Goal: Find specific page/section: Find specific page/section

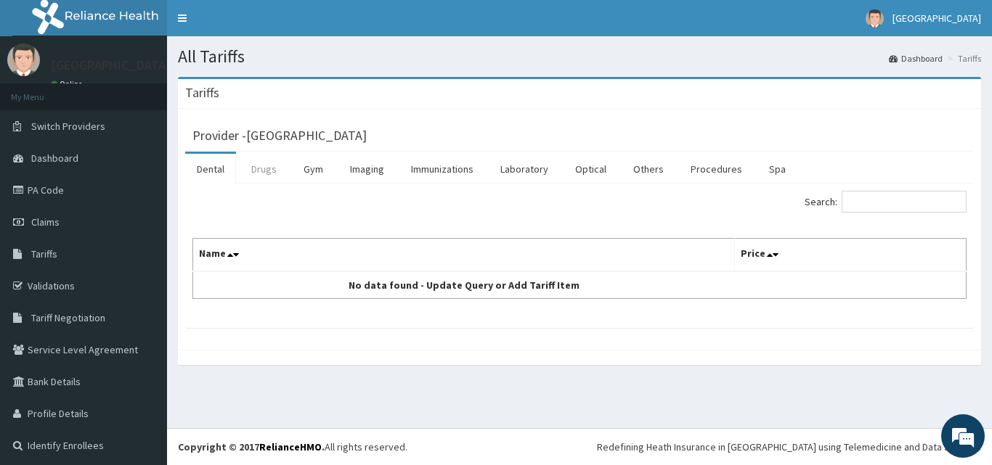
click at [273, 179] on link "Drugs" at bounding box center [264, 169] width 49 height 30
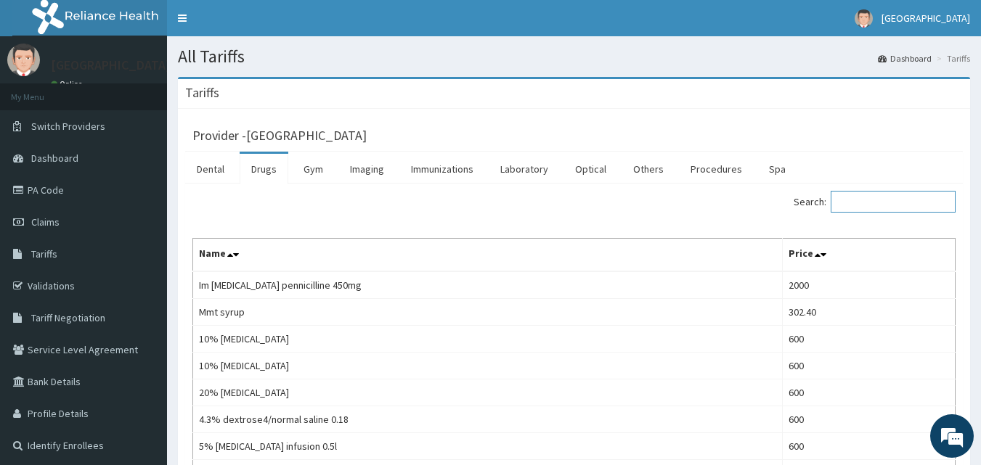
click at [858, 203] on input "Search:" at bounding box center [893, 202] width 125 height 22
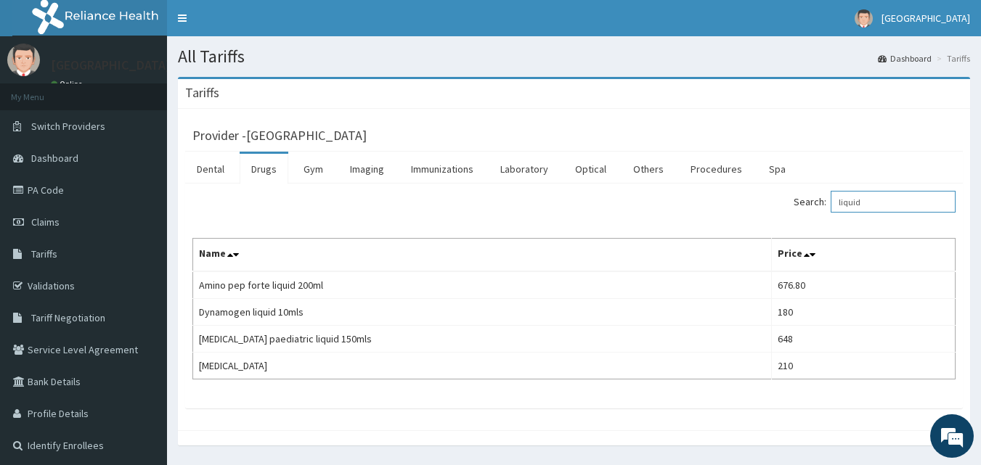
type input "liquid"
click at [20, 252] on icon at bounding box center [20, 254] width 15 height 10
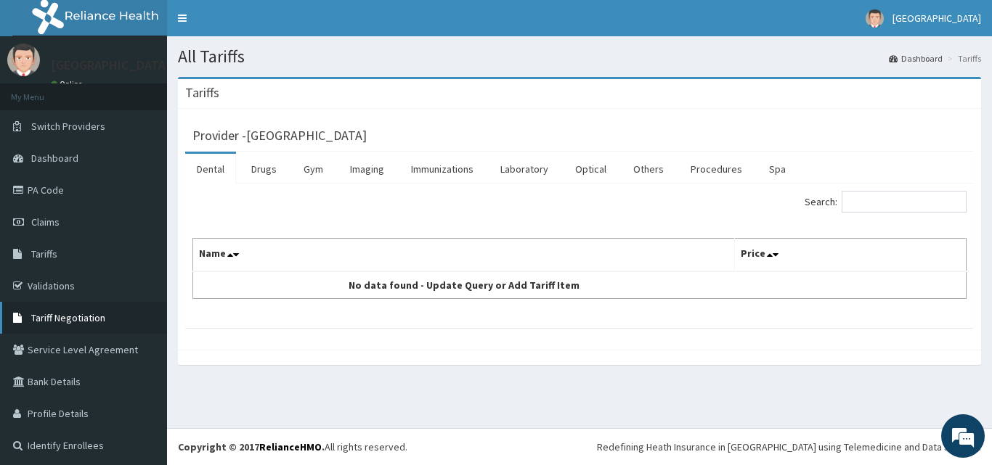
click at [109, 318] on link "Tariff Negotiation" at bounding box center [83, 318] width 167 height 32
click at [272, 163] on link "Drugs" at bounding box center [264, 169] width 49 height 30
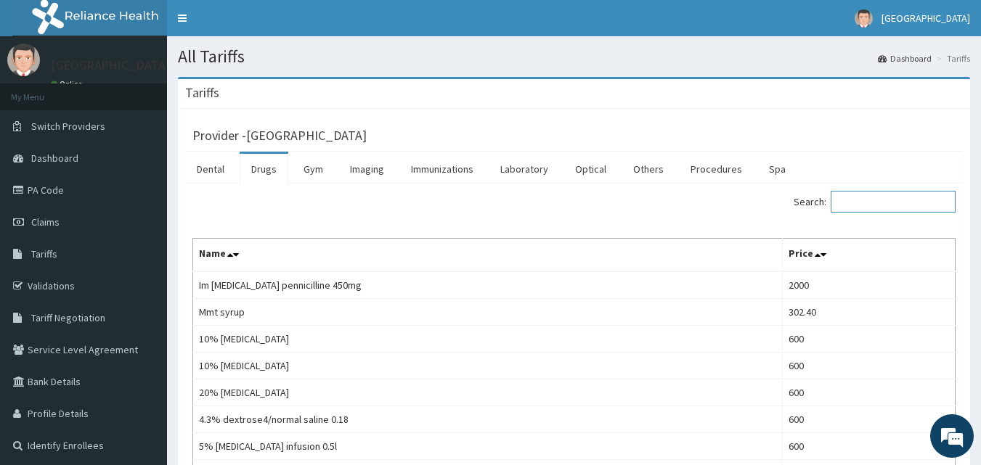
click at [892, 201] on input "Search:" at bounding box center [893, 202] width 125 height 22
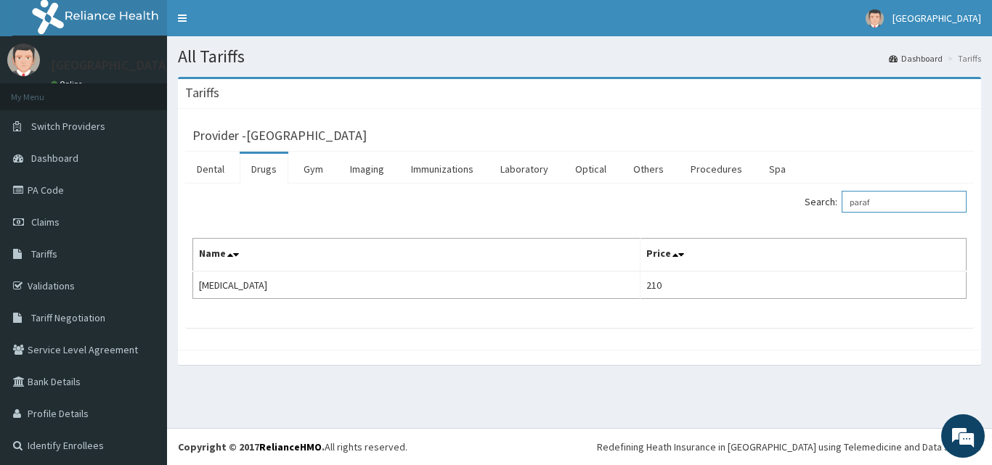
type input "paraf"
click at [80, 305] on link "Tariff Negotiation" at bounding box center [83, 318] width 167 height 32
